Goal: Check status: Check status

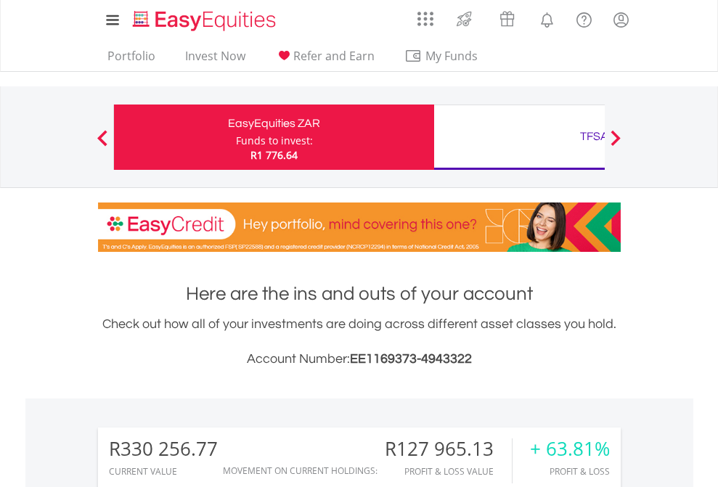
scroll to position [139, 228]
click at [236, 137] on div "Funds to invest:" at bounding box center [274, 141] width 77 height 15
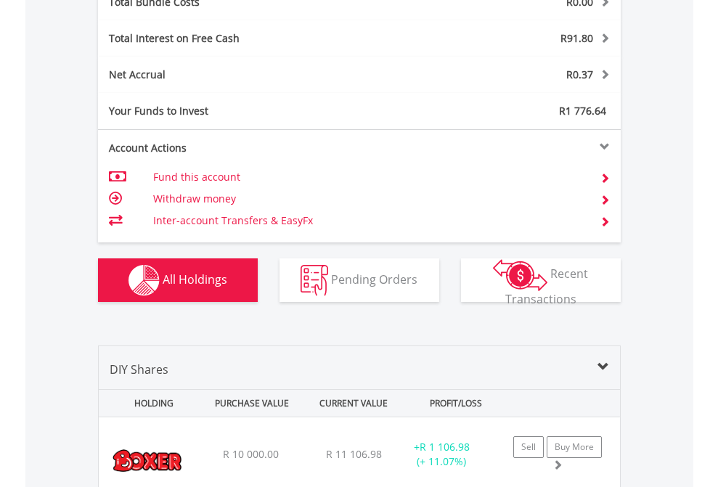
scroll to position [1703, 0]
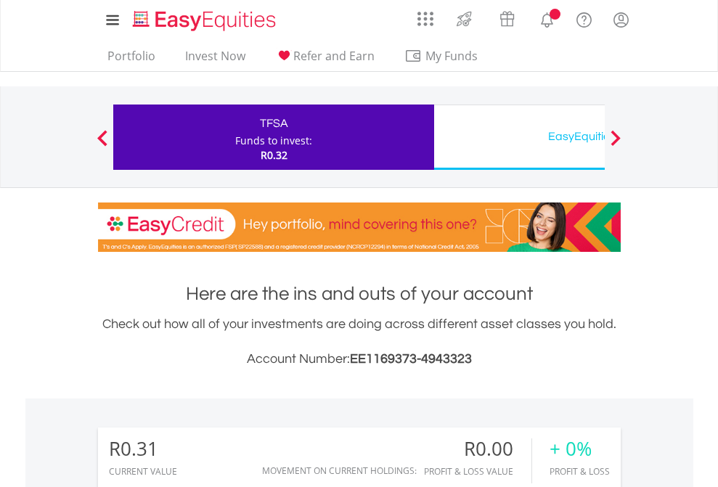
scroll to position [139, 228]
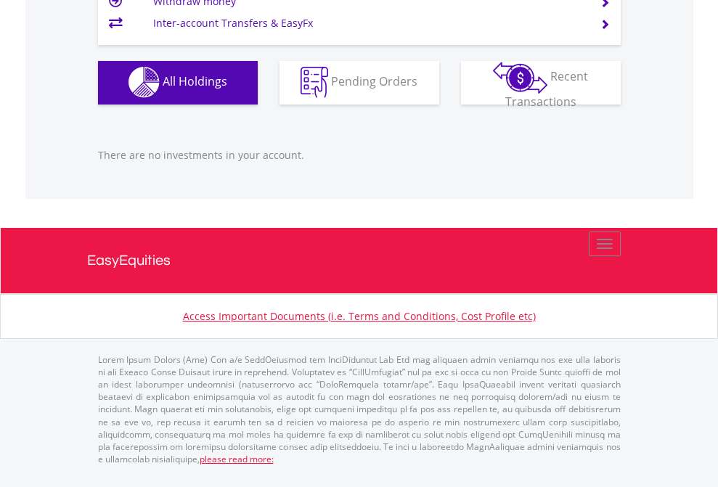
scroll to position [1438, 0]
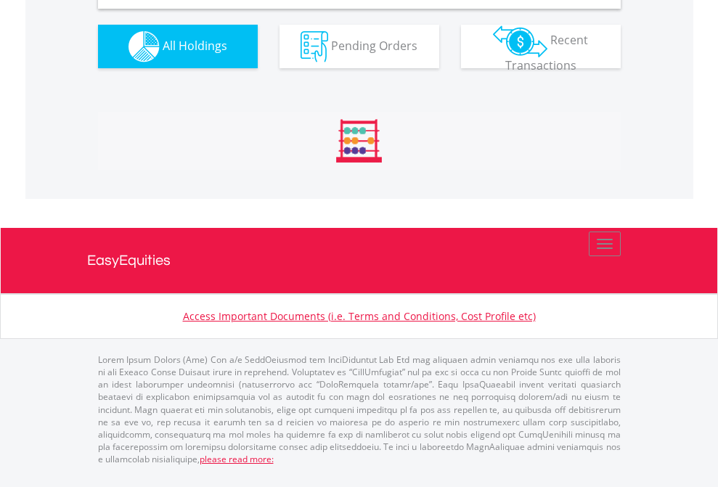
scroll to position [1404, 0]
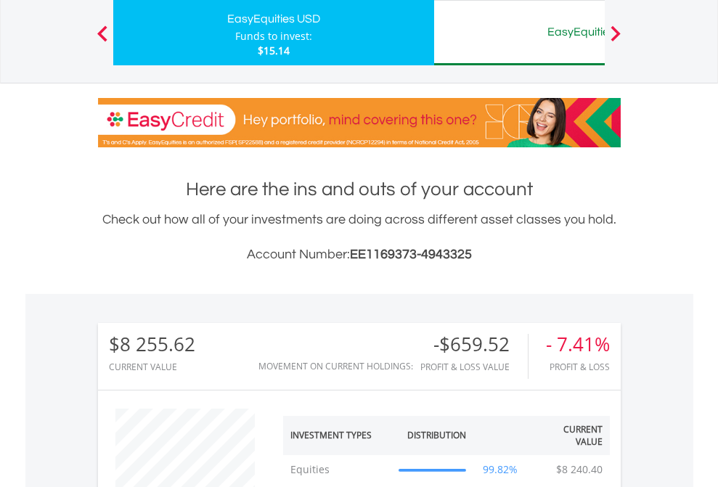
scroll to position [139, 228]
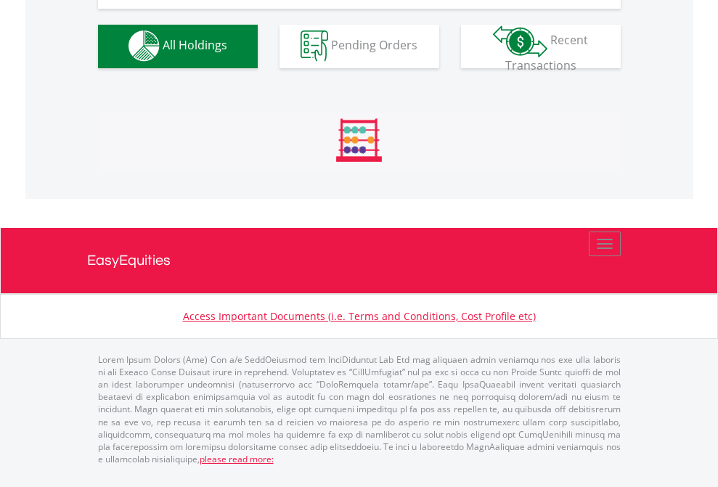
scroll to position [1438, 0]
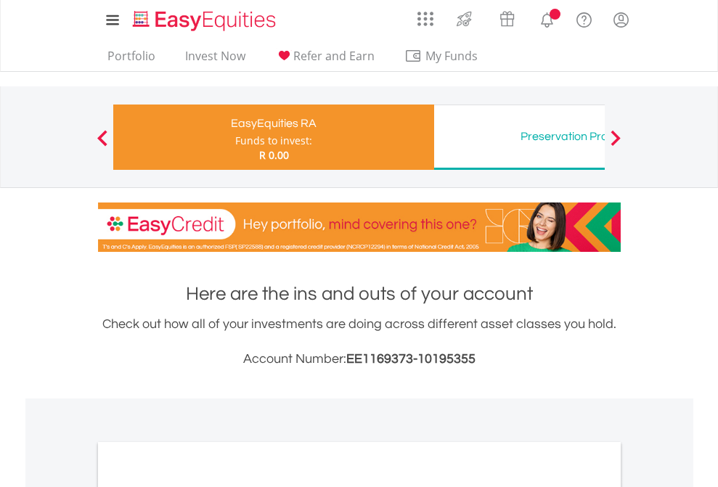
scroll to position [1079, 0]
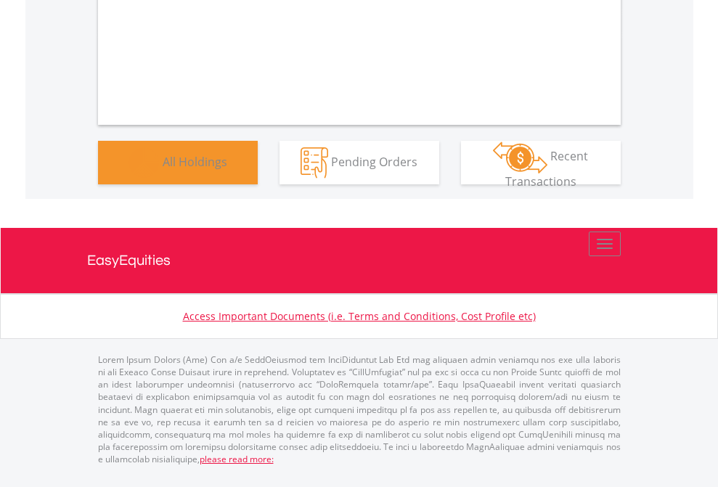
click at [163, 169] on span "All Holdings" at bounding box center [195, 161] width 65 height 16
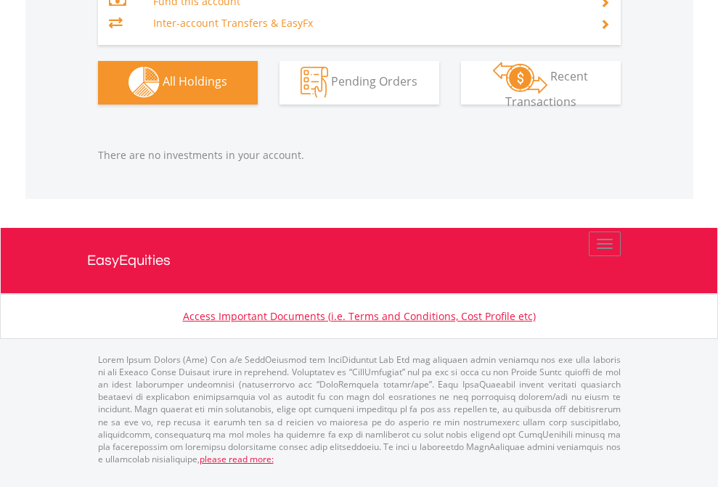
scroll to position [1438, 0]
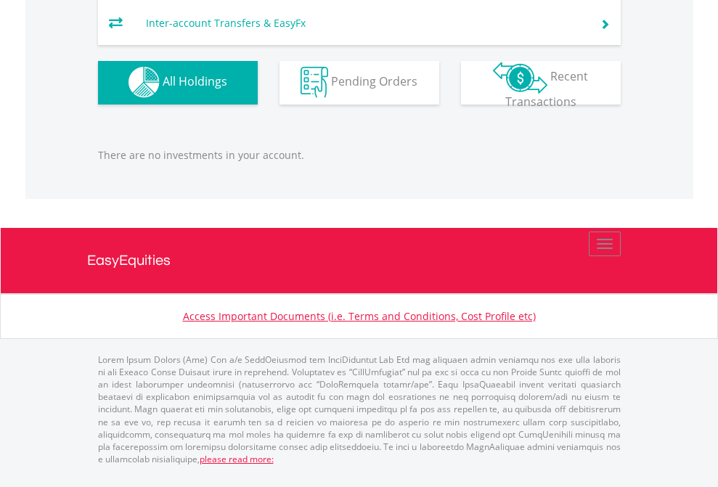
scroll to position [139, 228]
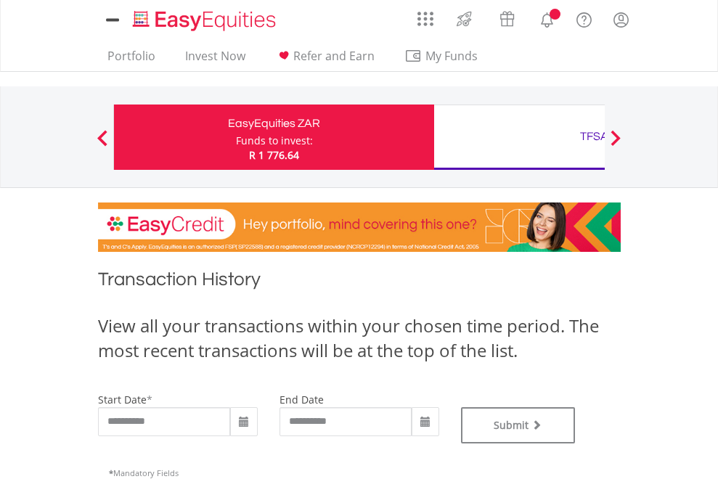
type input "**********"
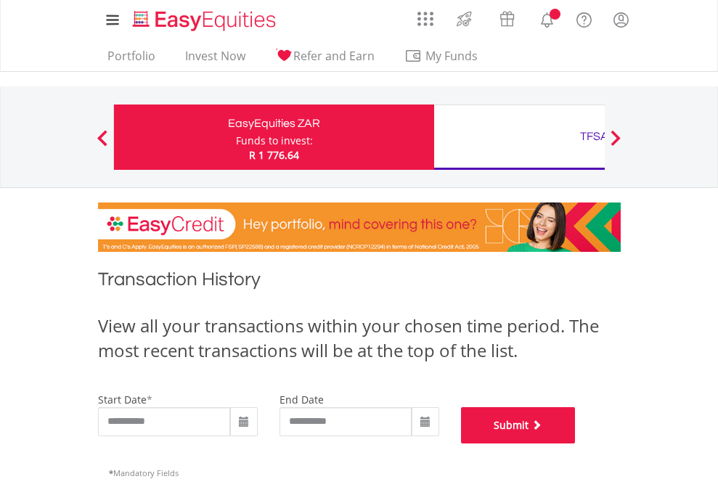
click at [576, 444] on button "Submit" at bounding box center [518, 425] width 115 height 36
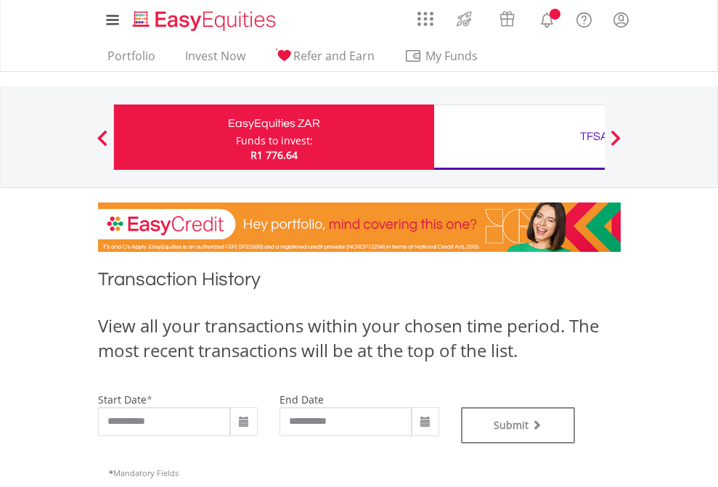
click at [519, 137] on div "TFSA" at bounding box center [594, 136] width 303 height 20
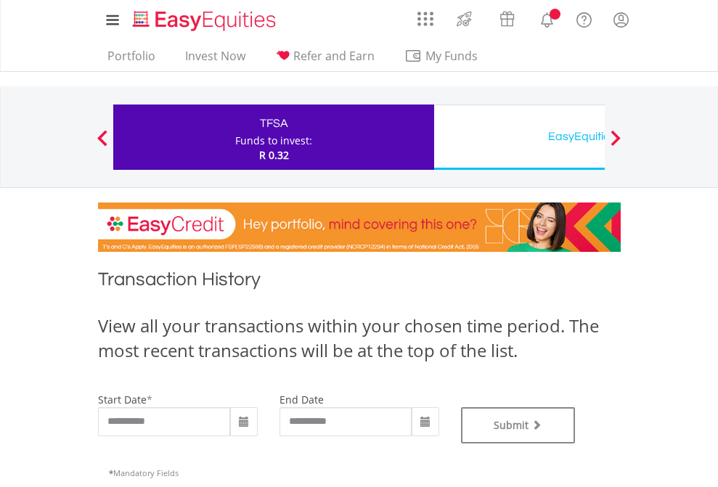
type input "**********"
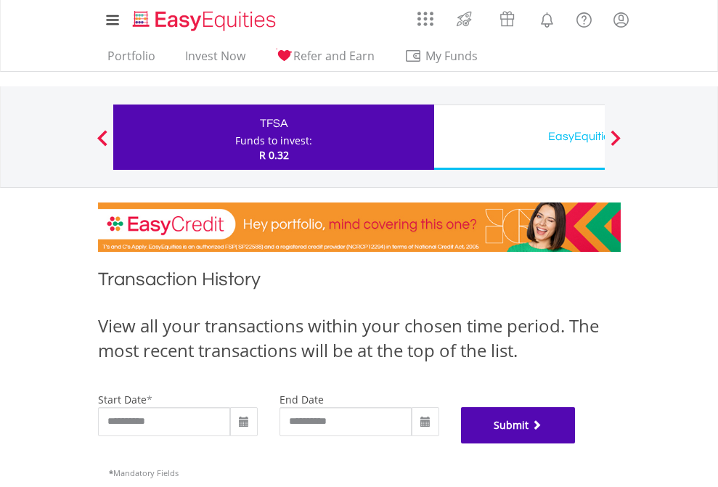
click at [576, 444] on button "Submit" at bounding box center [518, 425] width 115 height 36
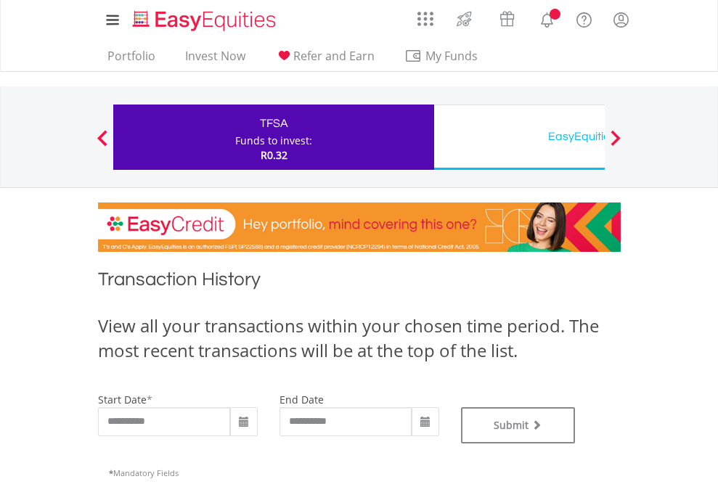
click at [519, 137] on div "EasyEquities USD" at bounding box center [594, 136] width 303 height 20
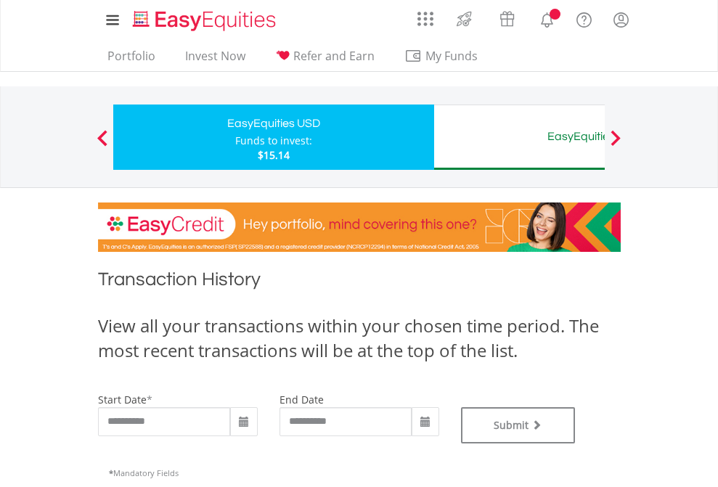
type input "**********"
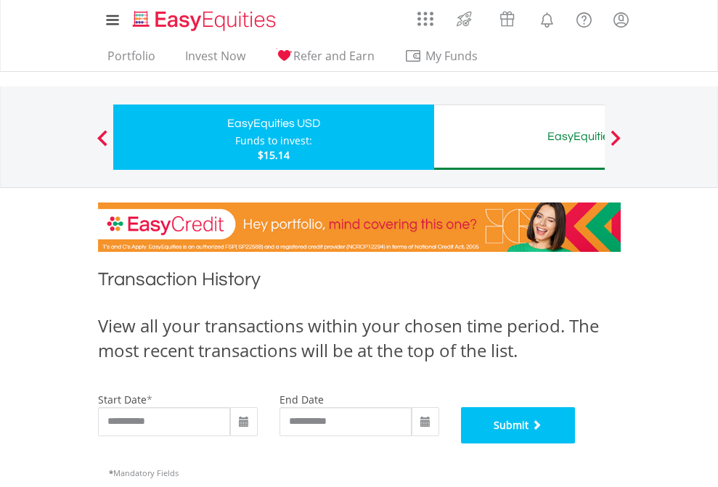
click at [576, 444] on button "Submit" at bounding box center [518, 425] width 115 height 36
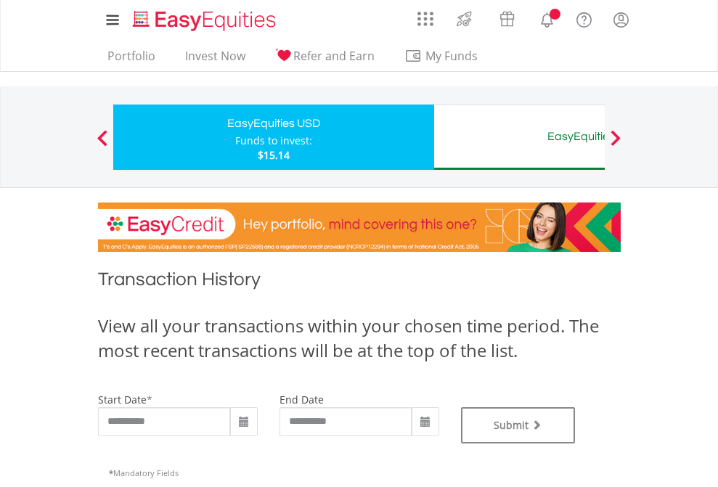
click at [519, 137] on div "EasyEquities AUD" at bounding box center [594, 136] width 303 height 20
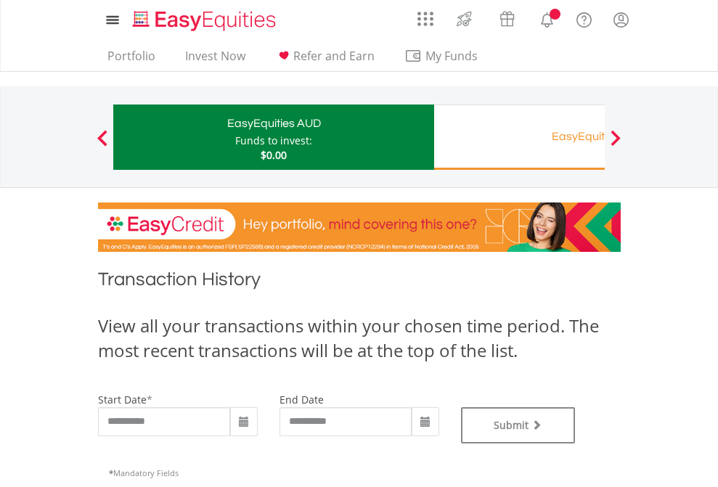
type input "**********"
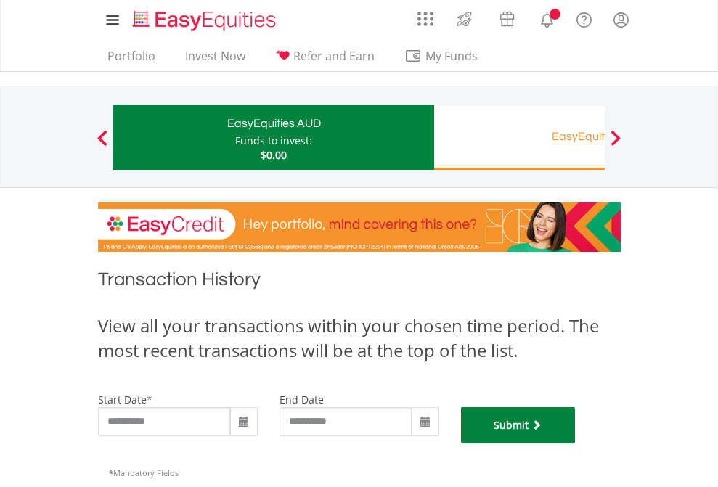
click at [576, 444] on button "Submit" at bounding box center [518, 425] width 115 height 36
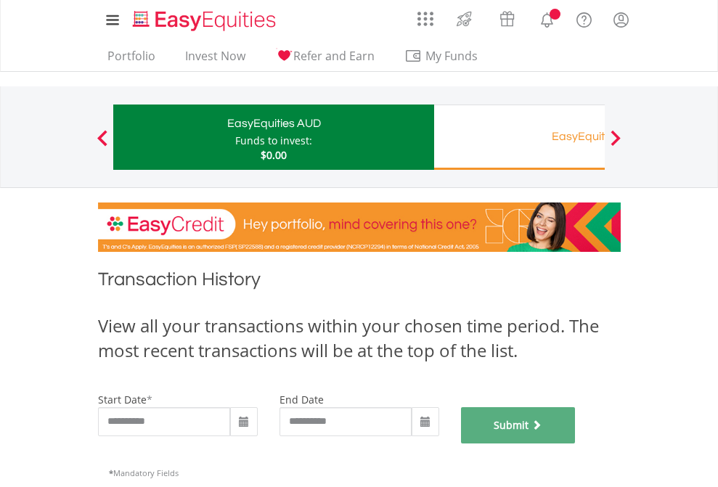
scroll to position [589, 0]
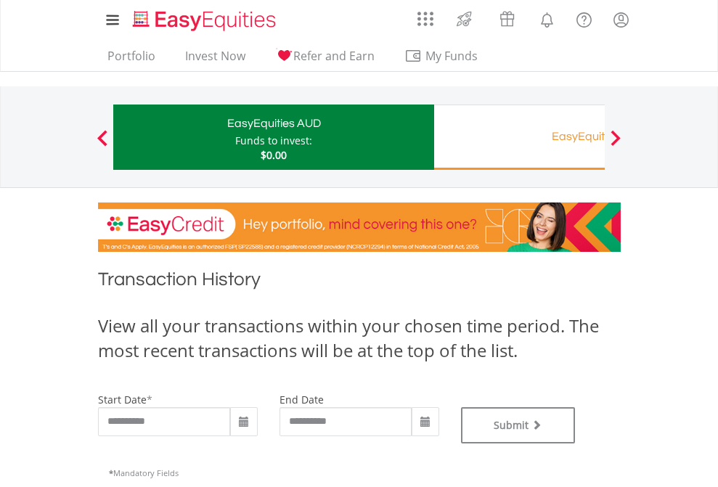
click at [519, 137] on div "EasyEquities RA" at bounding box center [594, 136] width 303 height 20
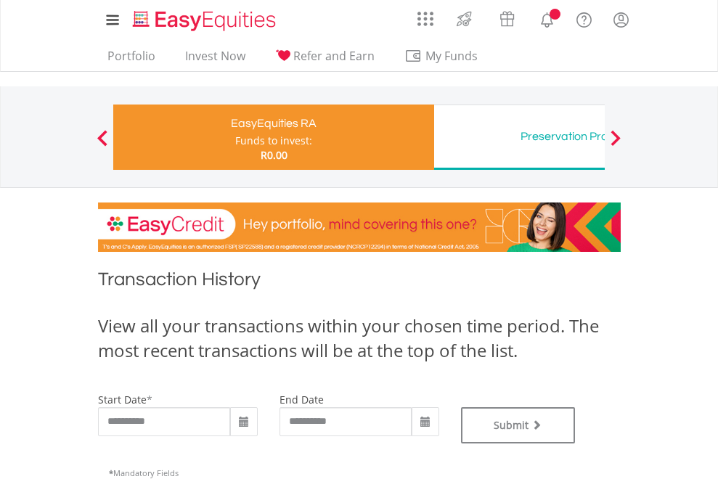
type input "**********"
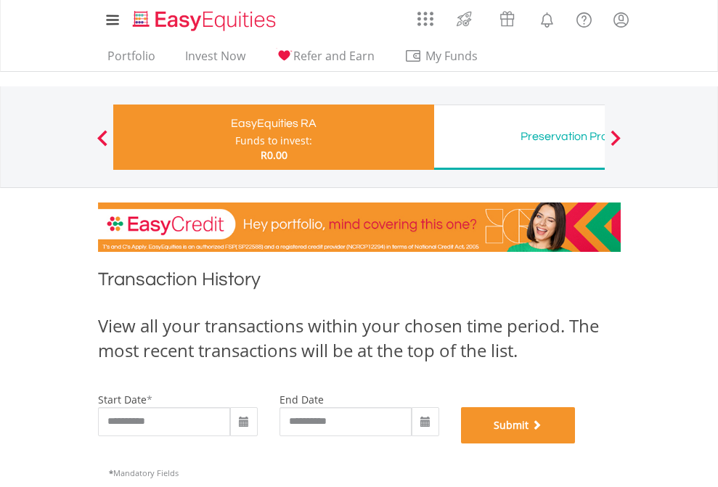
click at [576, 444] on button "Submit" at bounding box center [518, 425] width 115 height 36
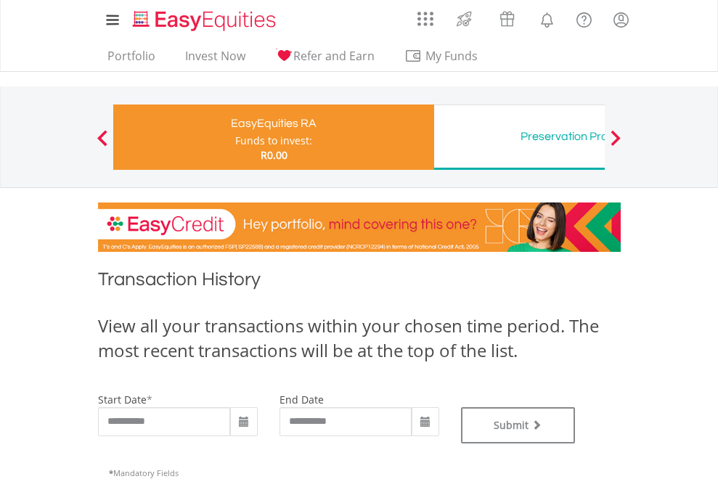
click at [519, 137] on div "Preservation Provident Fund" at bounding box center [594, 136] width 303 height 20
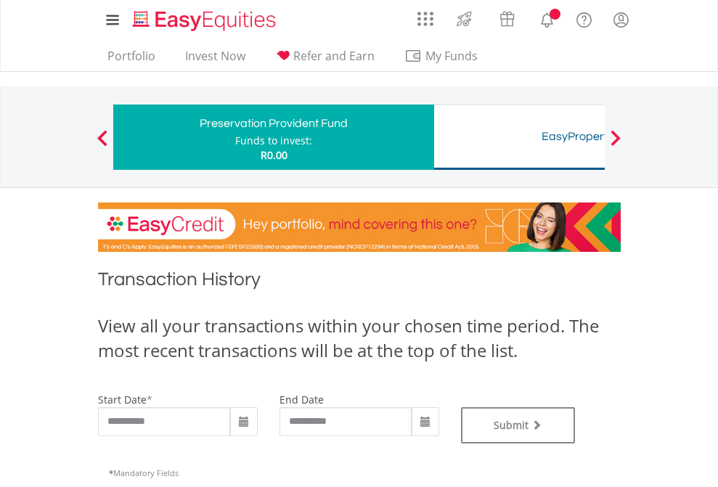
type input "**********"
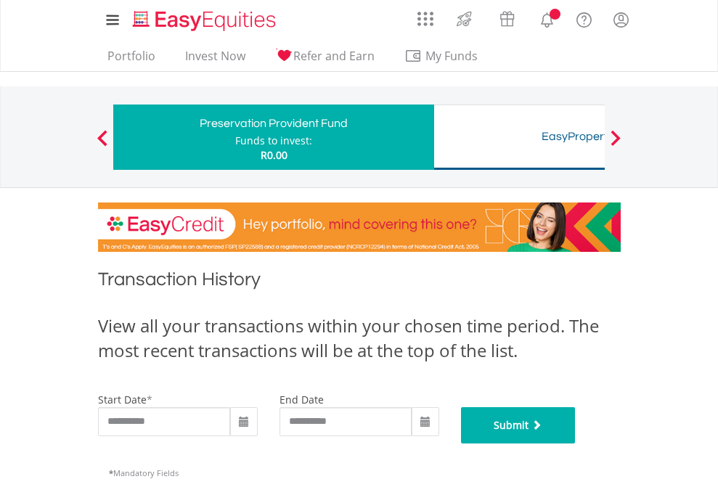
click at [576, 444] on button "Submit" at bounding box center [518, 425] width 115 height 36
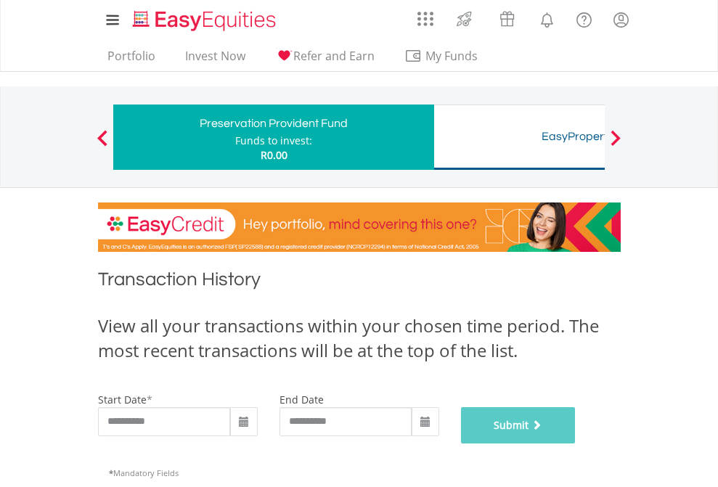
scroll to position [589, 0]
